Goal: Register for event/course

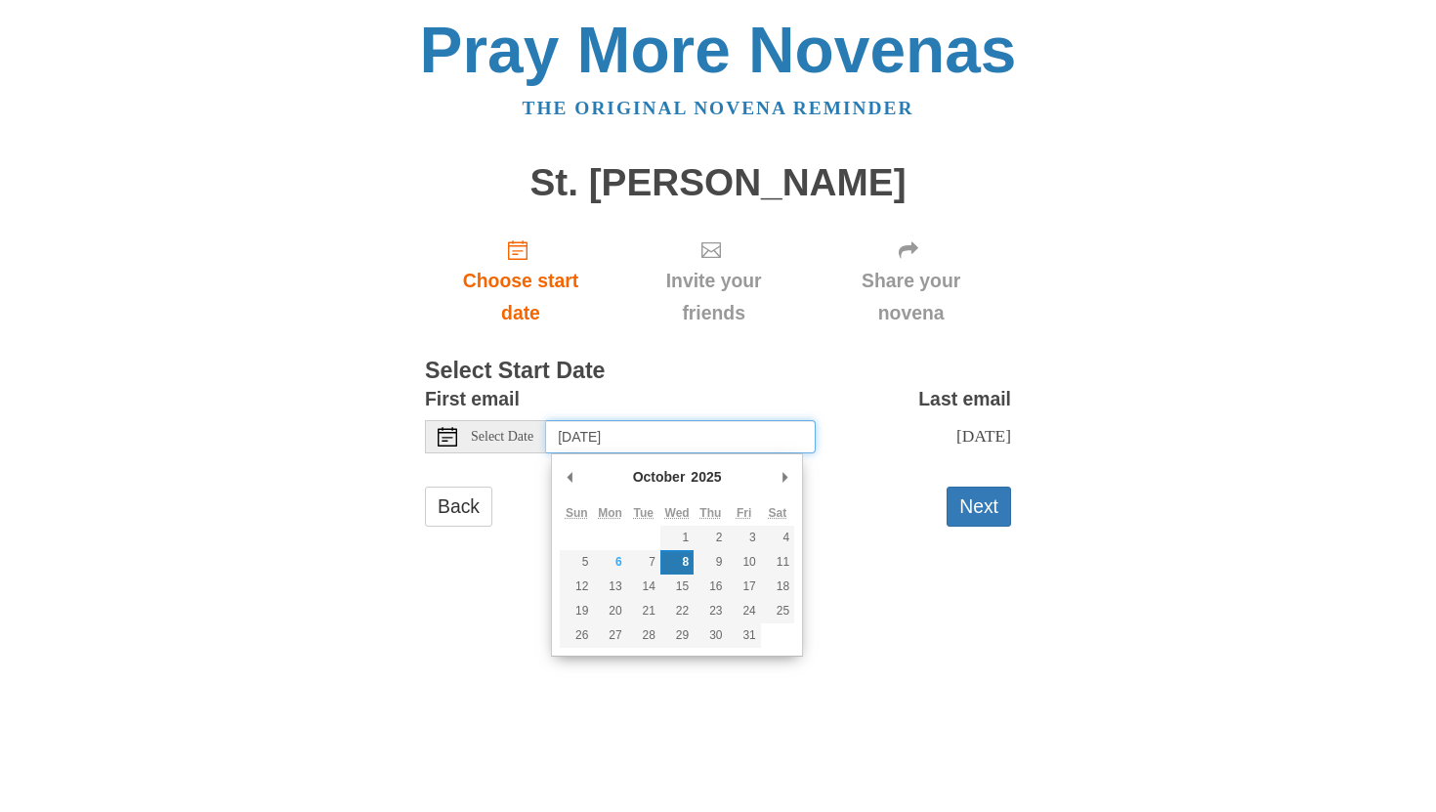
click at [601, 437] on input "Wednesday, October 8th" at bounding box center [681, 436] width 270 height 33
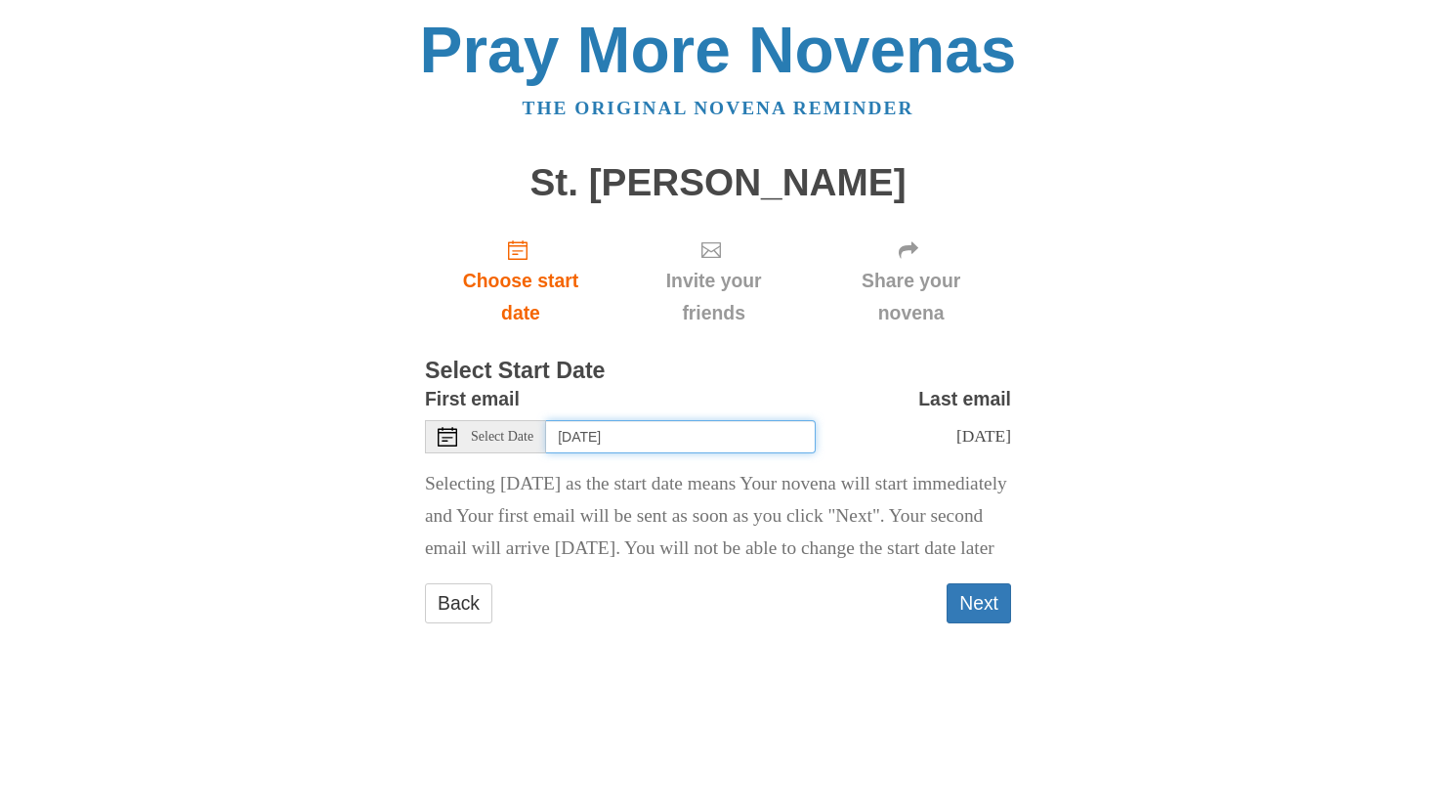
click at [676, 437] on input "Tuesday, October 7th" at bounding box center [681, 436] width 270 height 33
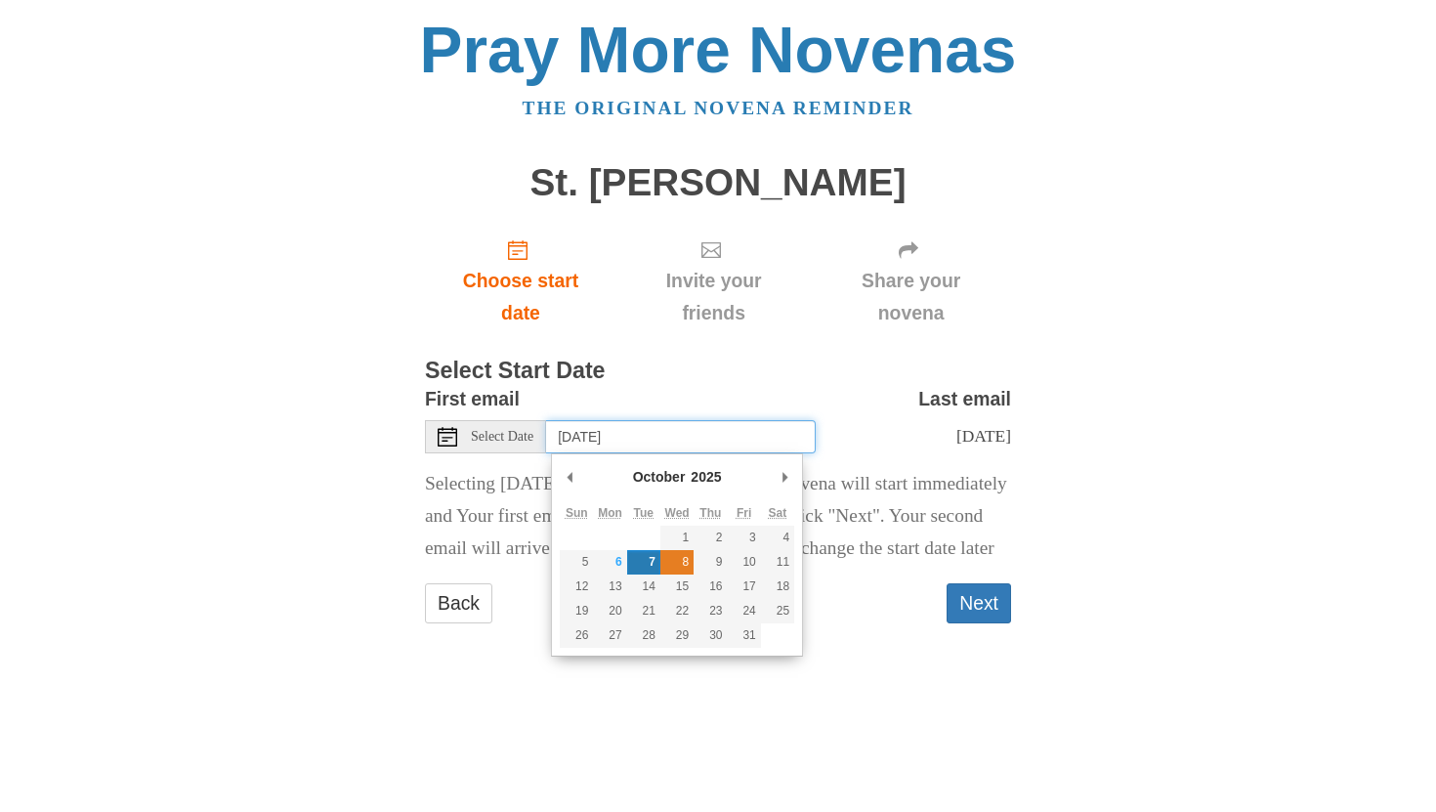
type input "Wednesday, October 8th"
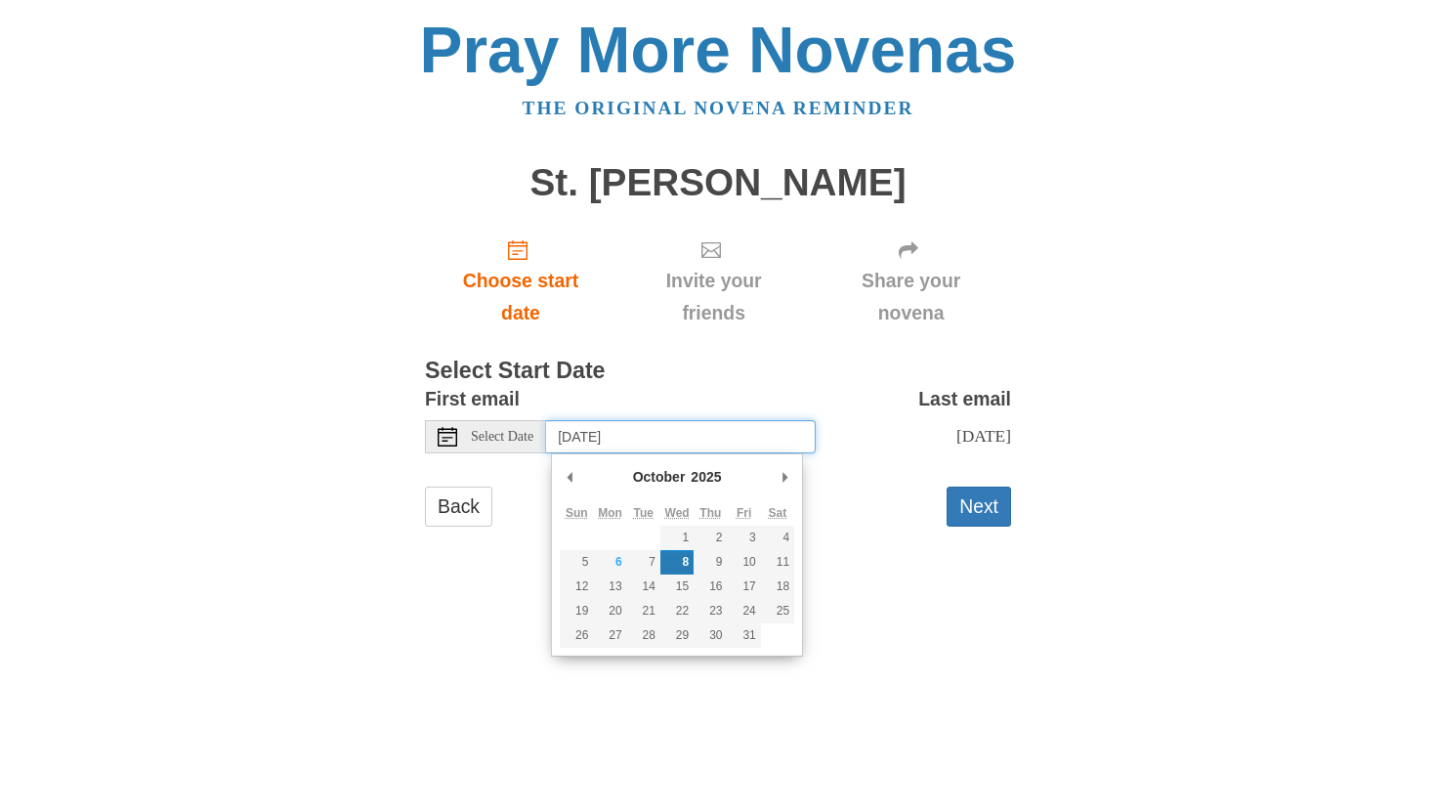
click at [702, 437] on input "Wednesday, October 8th" at bounding box center [681, 436] width 270 height 33
type input "Tuesday, October 7th"
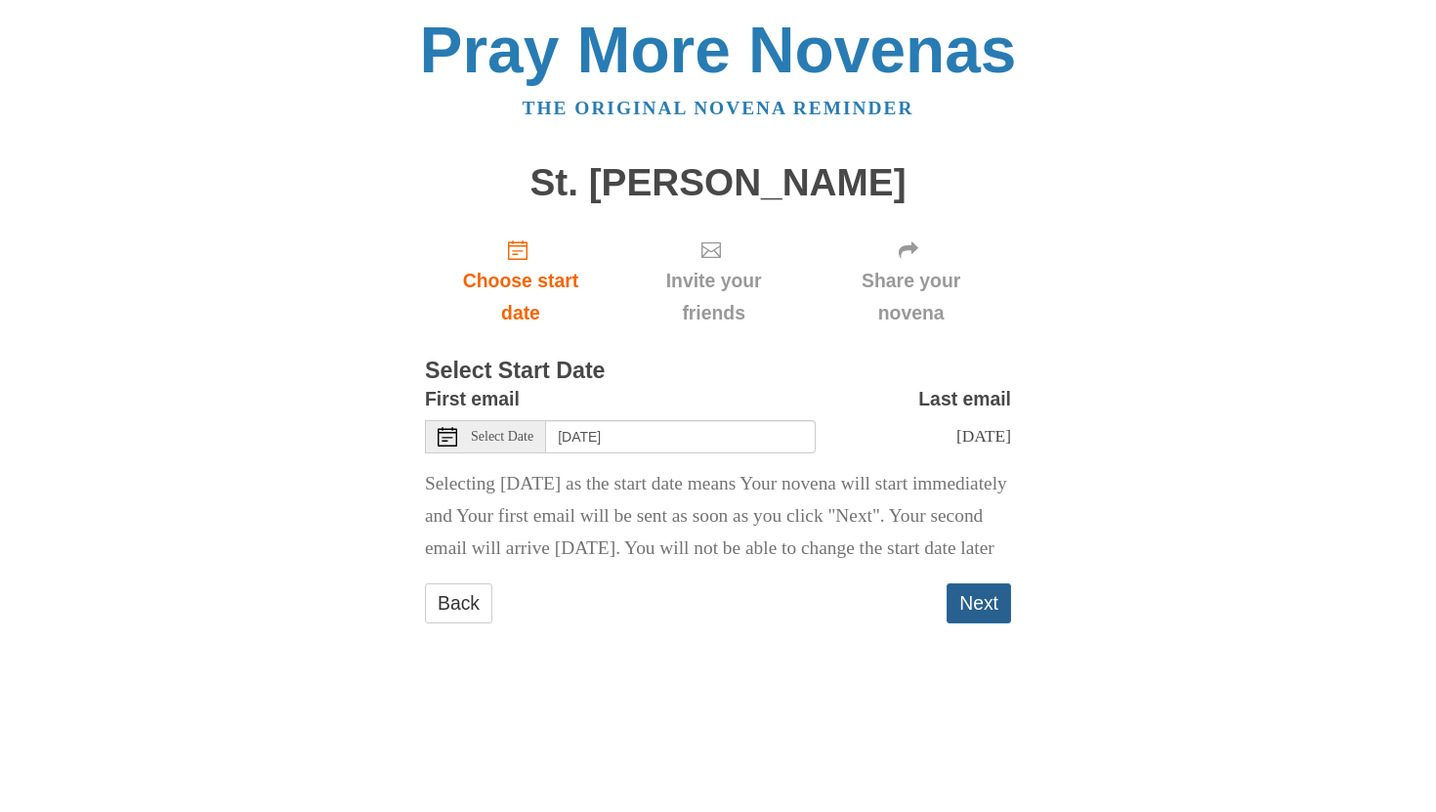
click at [977, 623] on button "Next" at bounding box center [978, 603] width 64 height 40
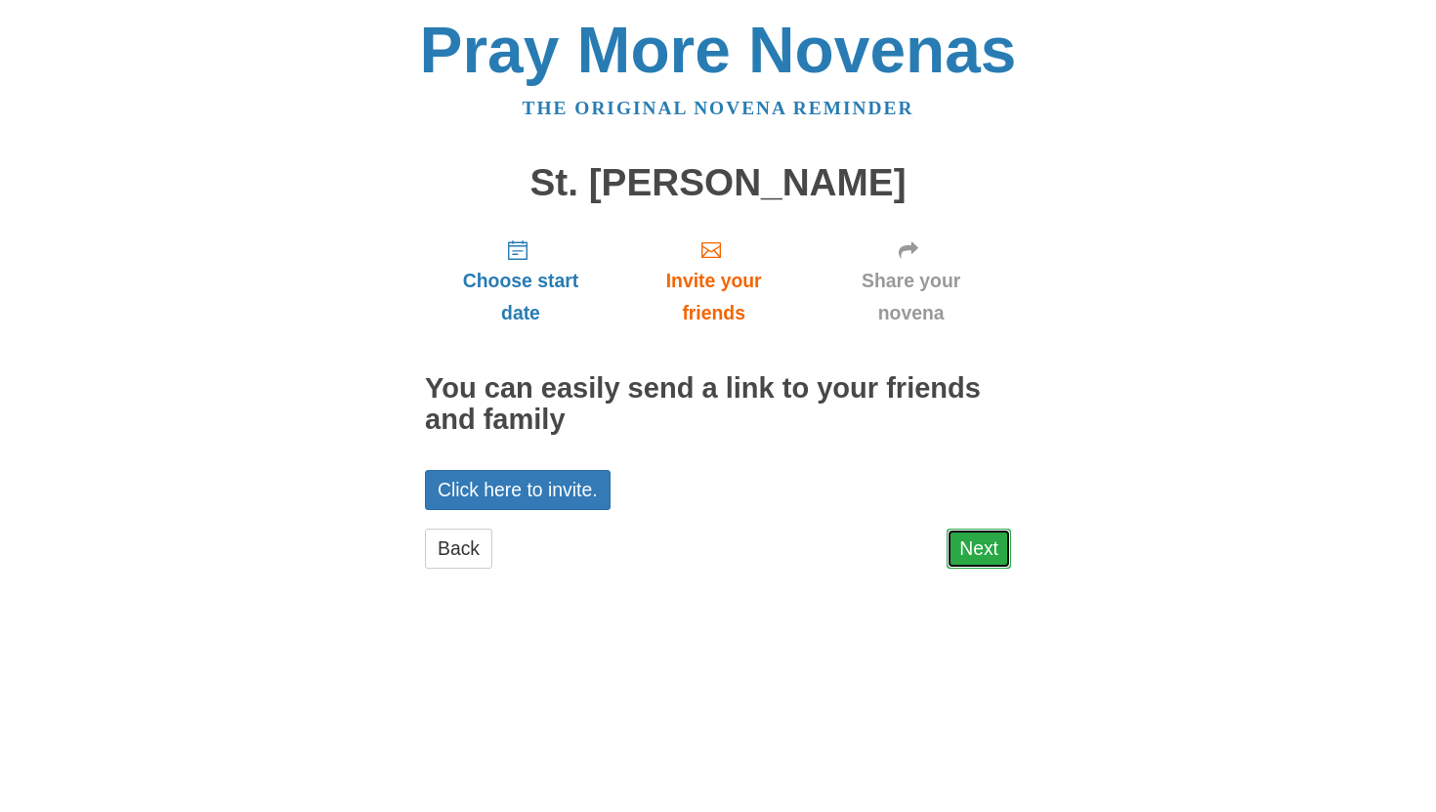
click at [982, 555] on link "Next" at bounding box center [978, 548] width 64 height 40
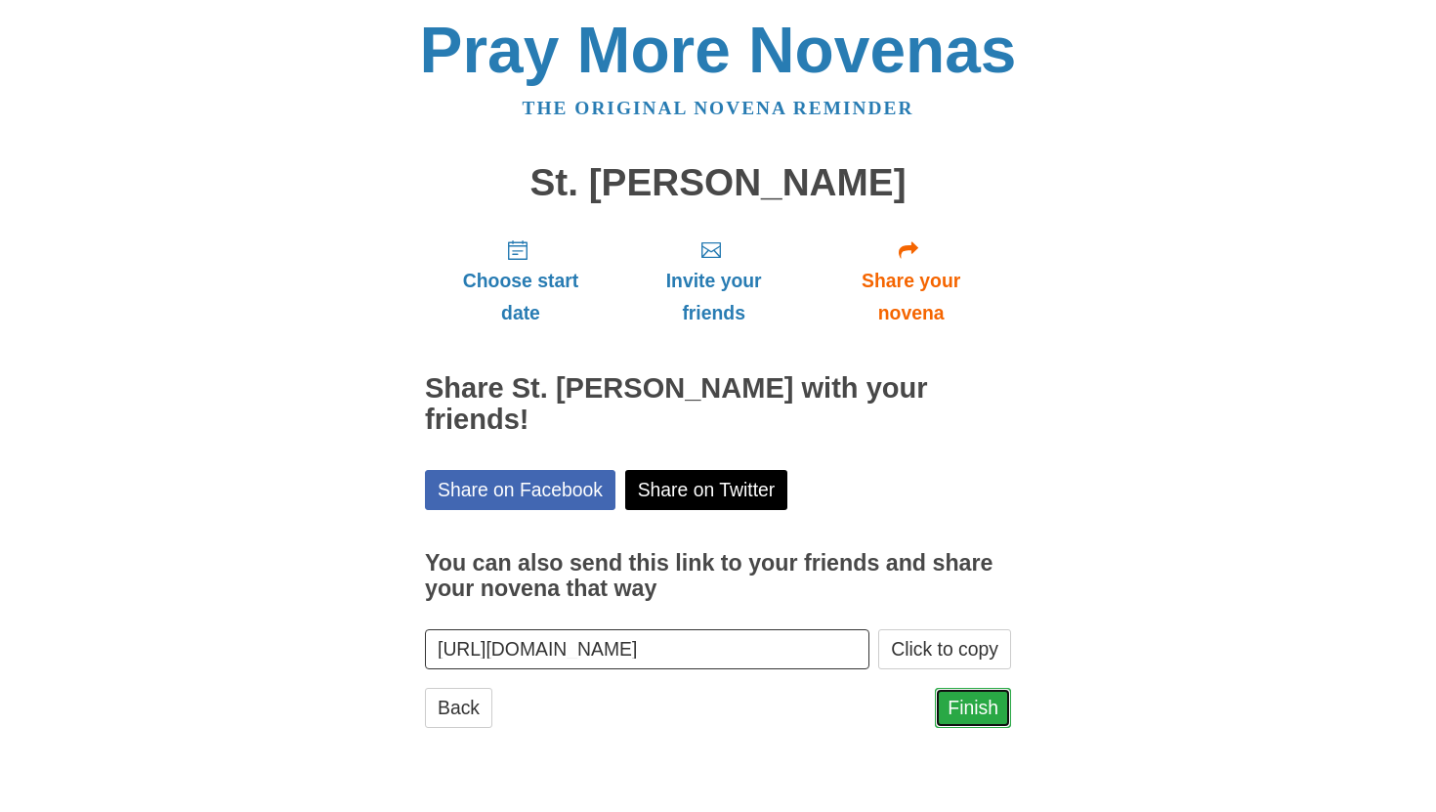
click at [980, 688] on link "Finish" at bounding box center [973, 708] width 76 height 40
